Goal: Use online tool/utility: Utilize a website feature to perform a specific function

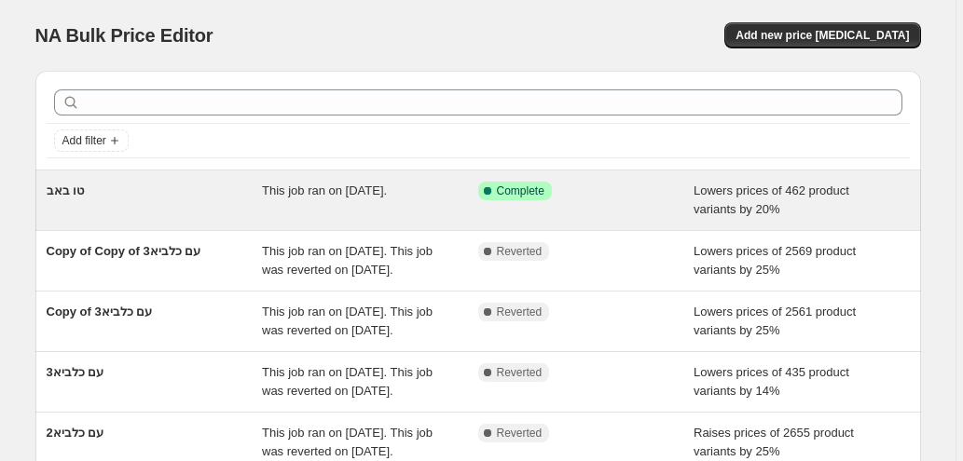
click at [434, 196] on div "This job ran on [DATE]." at bounding box center [370, 200] width 216 height 37
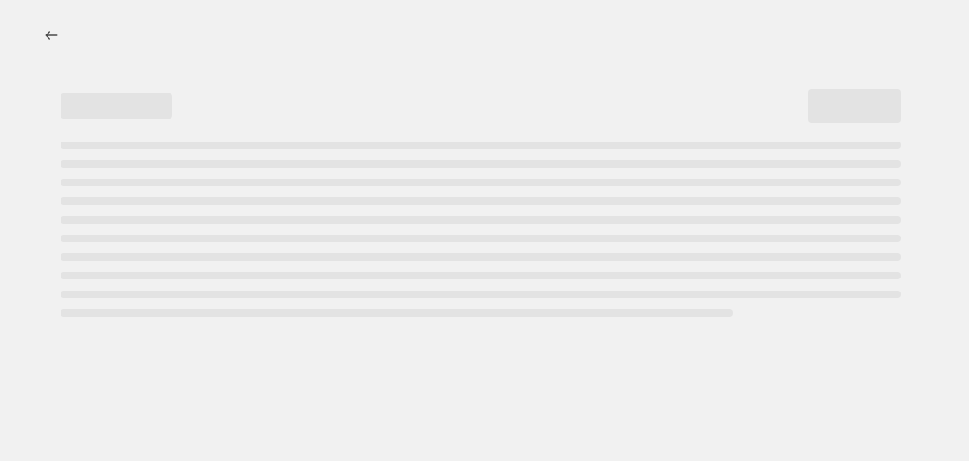
select select "percentage"
select select "no_change"
select select "collection"
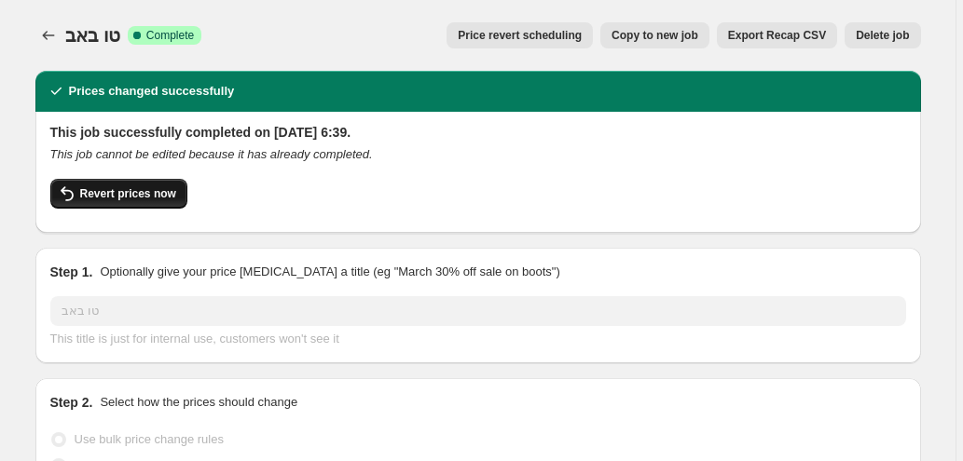
click at [120, 197] on span "Revert prices now" at bounding box center [128, 193] width 96 height 15
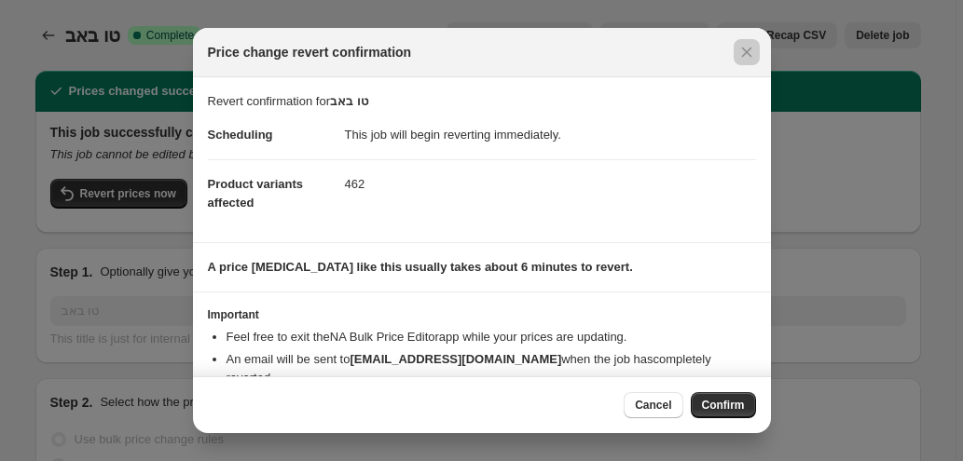
drag, startPoint x: 771, startPoint y: 227, endPoint x: 772, endPoint y: 300, distance: 72.7
click at [772, 300] on div at bounding box center [481, 230] width 963 height 461
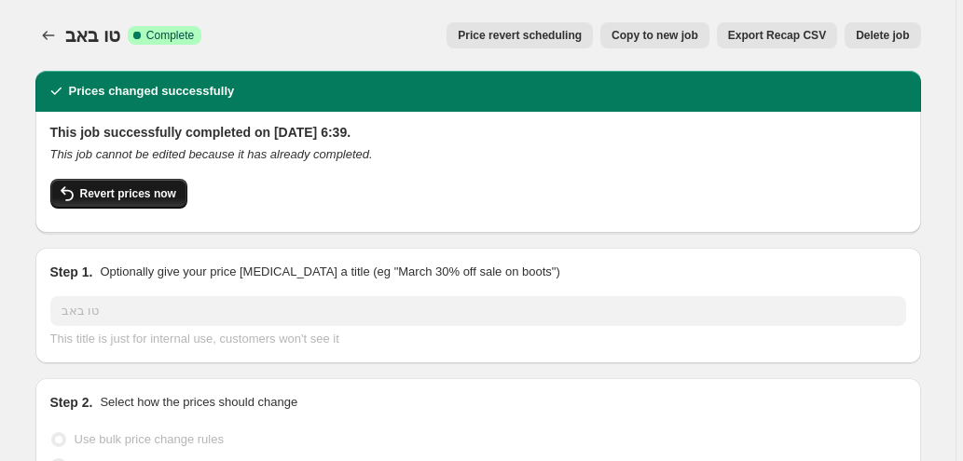
click at [112, 199] on span "Revert prices now" at bounding box center [128, 193] width 96 height 15
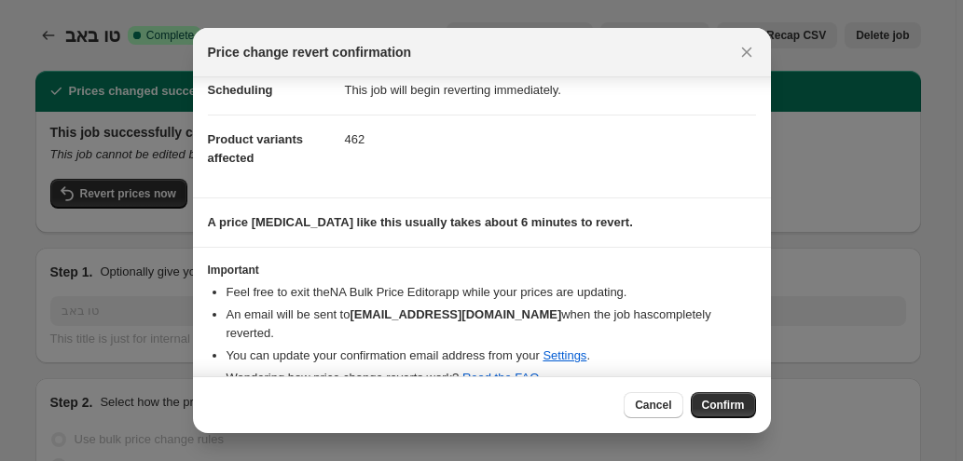
scroll to position [55, 0]
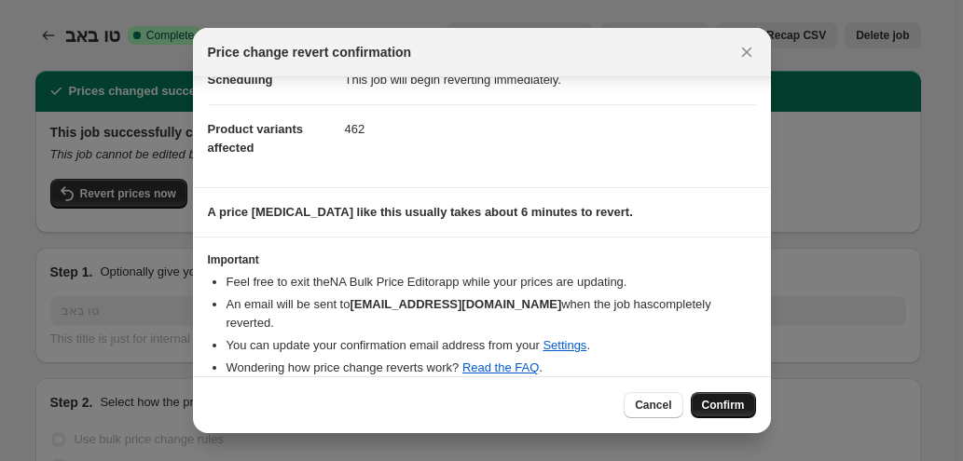
click at [731, 410] on span "Confirm" at bounding box center [723, 405] width 43 height 15
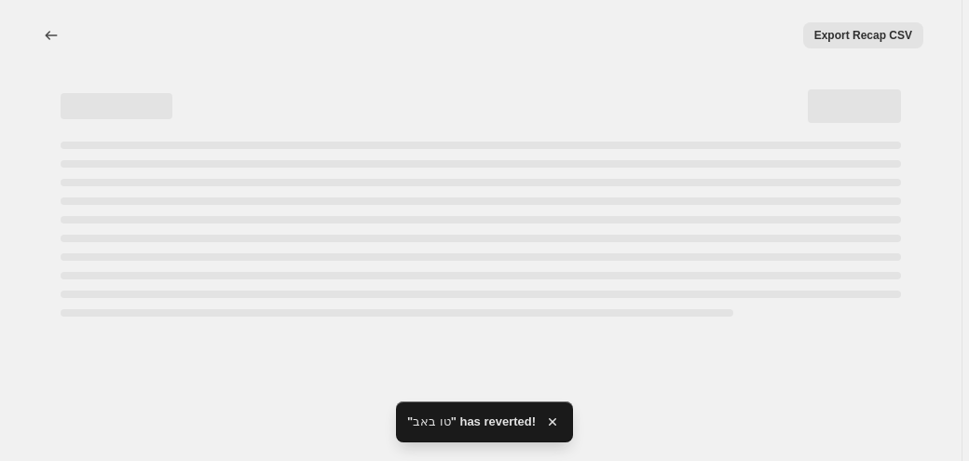
select select "percentage"
select select "no_change"
select select "collection"
